Goal: Transaction & Acquisition: Purchase product/service

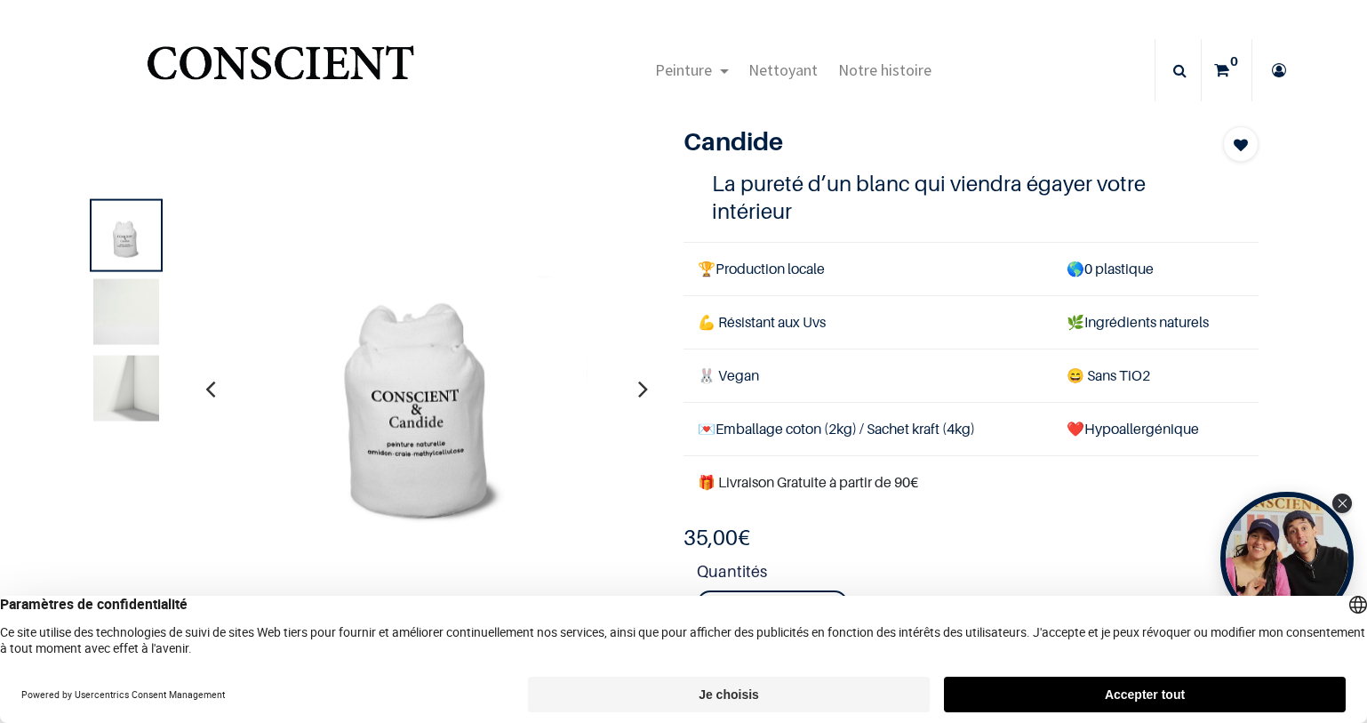
click at [950, 519] on div "Candide Blanc 1 La pureté d’un blanc qui viendra égayer votre intérieur 🏆 Produ…" at bounding box center [971, 418] width 602 height 585
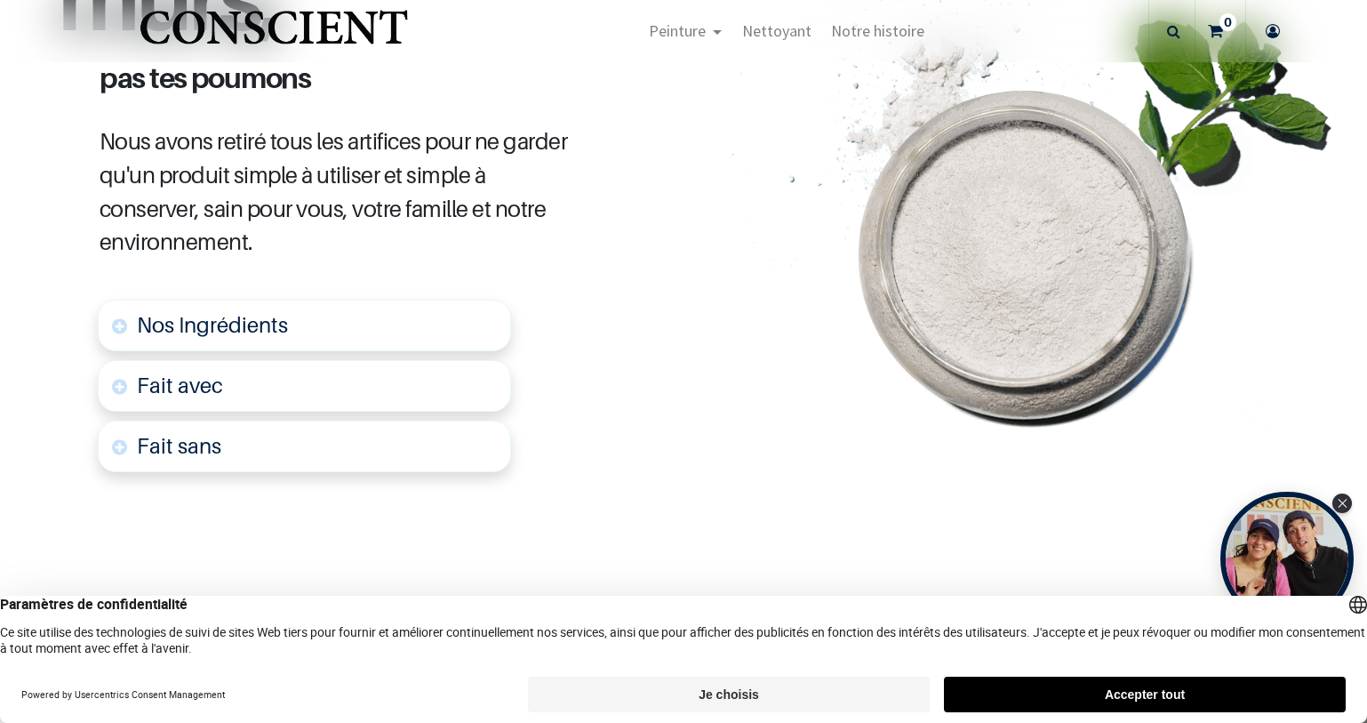
scroll to position [925, 0]
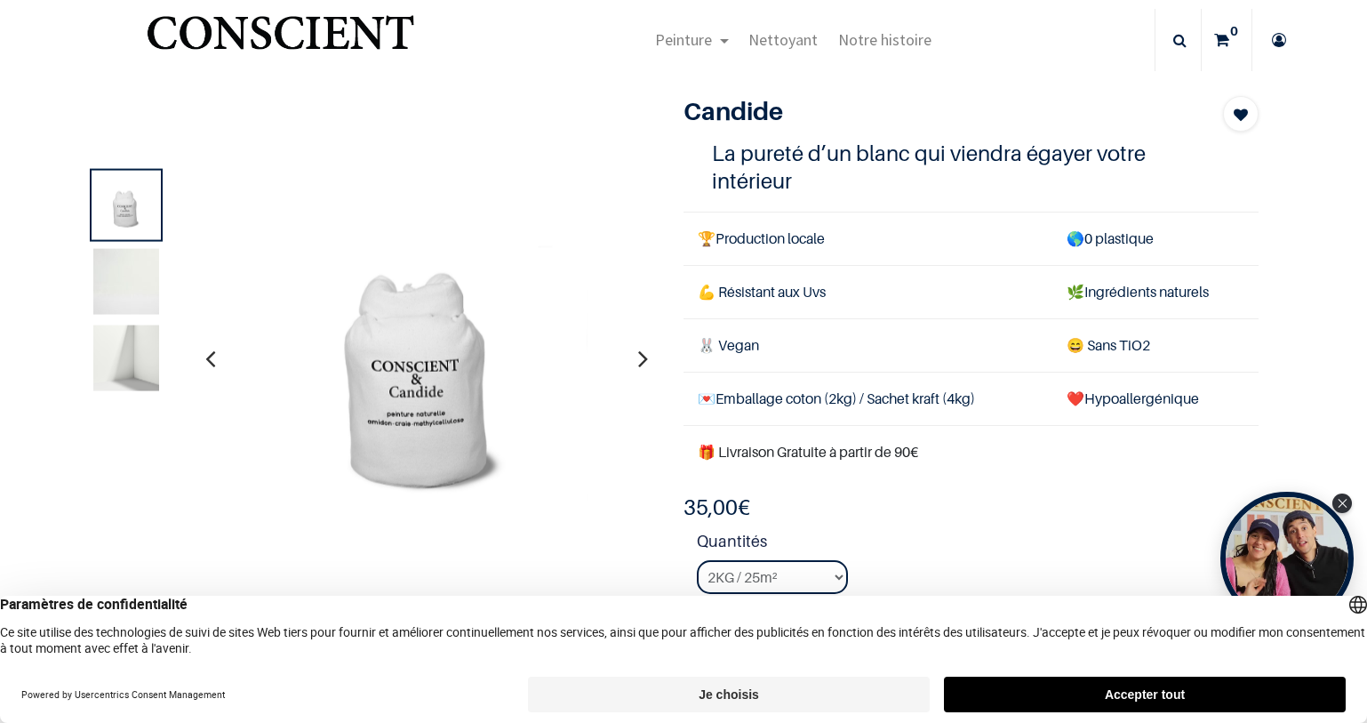
scroll to position [36, 0]
